Goal: Task Accomplishment & Management: Manage account settings

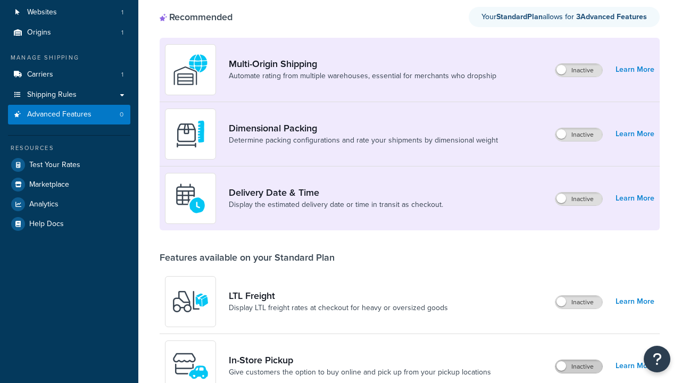
click at [578, 360] on label "Inactive" at bounding box center [578, 366] width 47 height 13
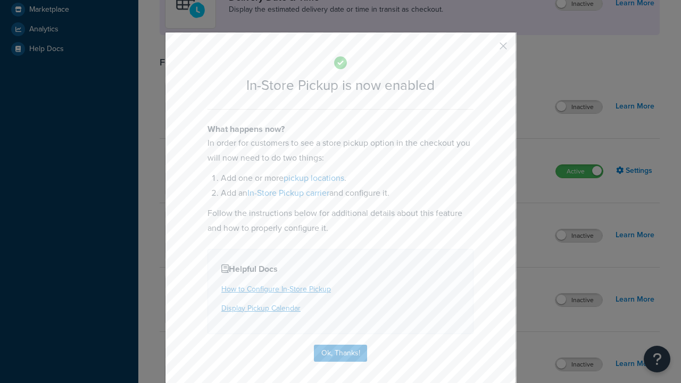
click at [487, 49] on button "button" at bounding box center [487, 49] width 3 height 3
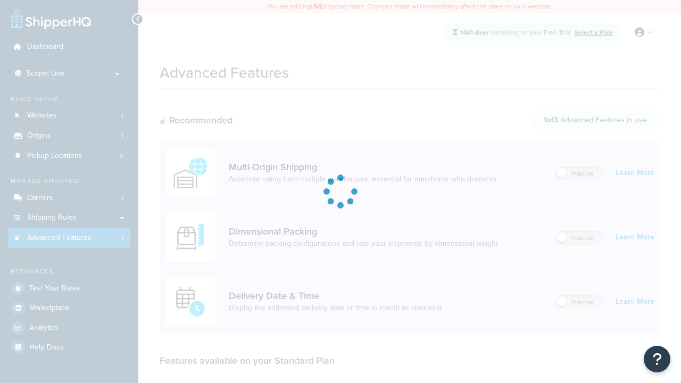
scroll to position [278, 0]
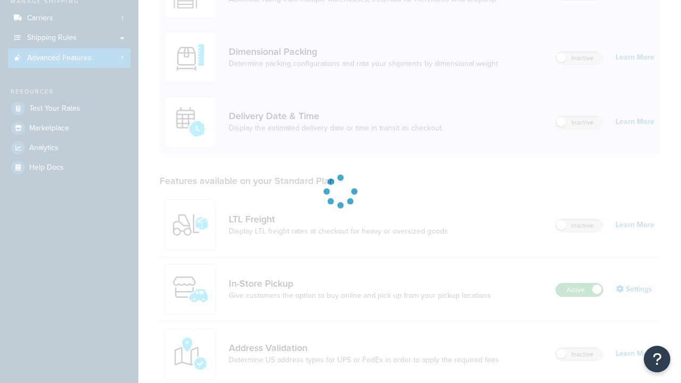
click at [579, 283] on label "Active" at bounding box center [579, 289] width 47 height 13
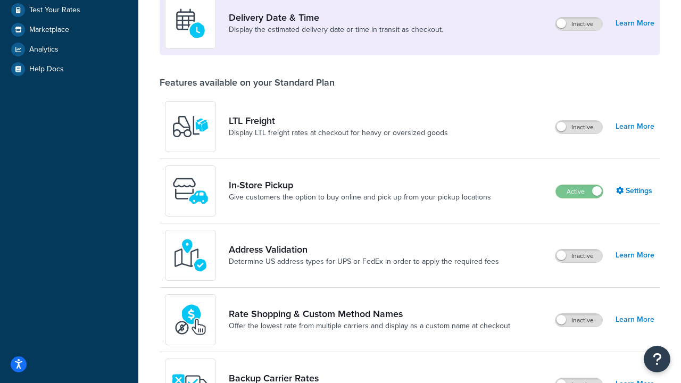
scroll to position [258, 0]
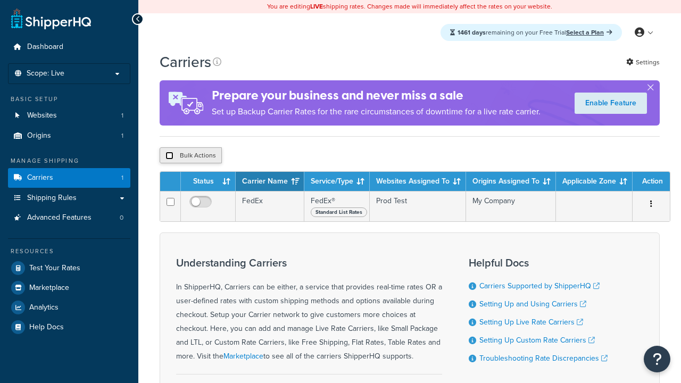
click at [169, 156] on input "checkbox" at bounding box center [169, 156] width 8 height 8
checkbox input "true"
click at [0, 0] on button "Delete" at bounding box center [0, 0] width 0 height 0
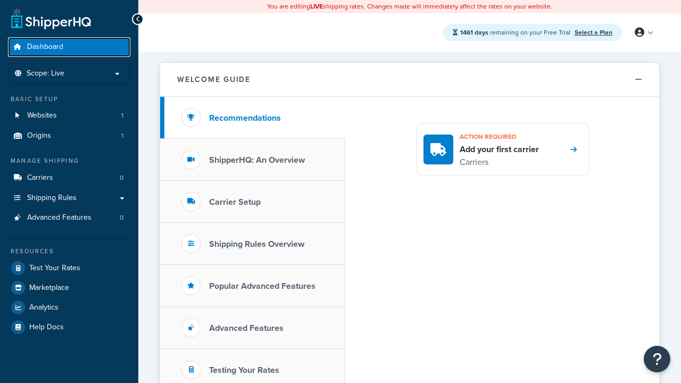
click at [45, 47] on span "Dashboard" at bounding box center [45, 47] width 36 height 9
click at [643, 32] on icon at bounding box center [639, 33] width 10 height 10
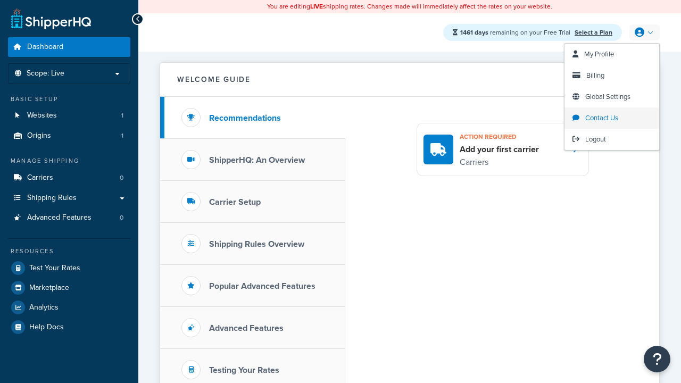
click at [611, 118] on span "Contact Us" at bounding box center [601, 118] width 33 height 10
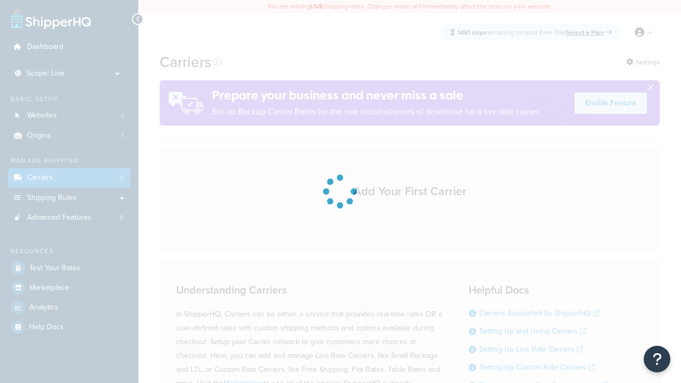
scroll to position [94, 0]
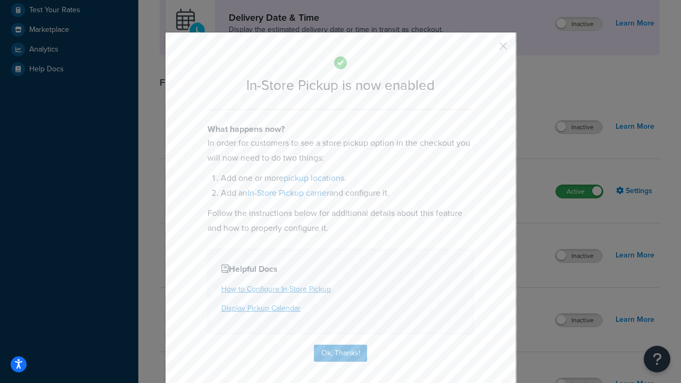
scroll to position [298, 0]
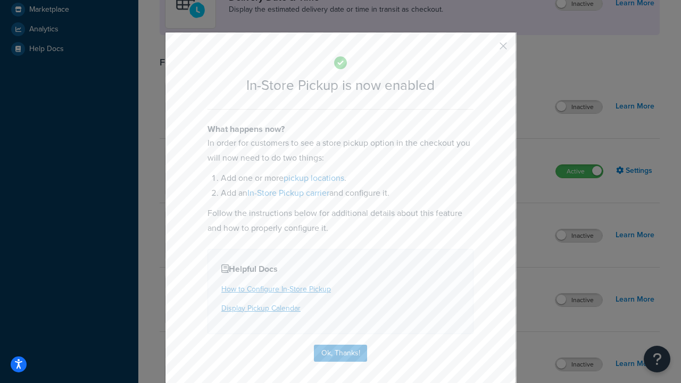
click at [487, 49] on button "button" at bounding box center [487, 49] width 3 height 3
